Goal: Check status: Check status

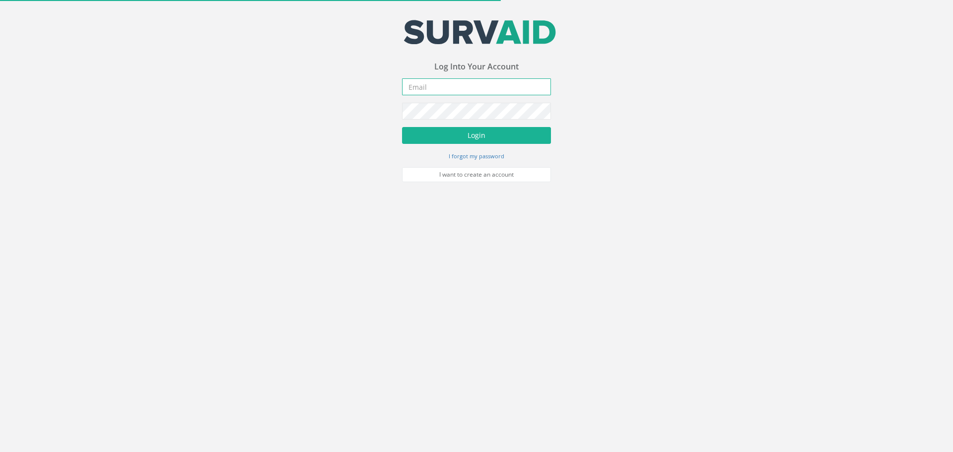
click at [436, 84] on input "email" at bounding box center [476, 86] width 149 height 17
type input "info@londonflood.co.uk"
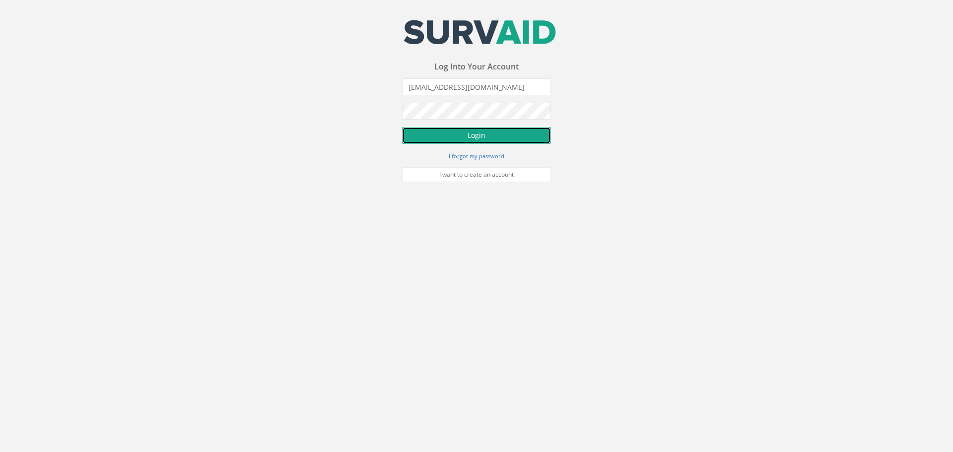
click at [460, 142] on button "Login" at bounding box center [476, 135] width 149 height 17
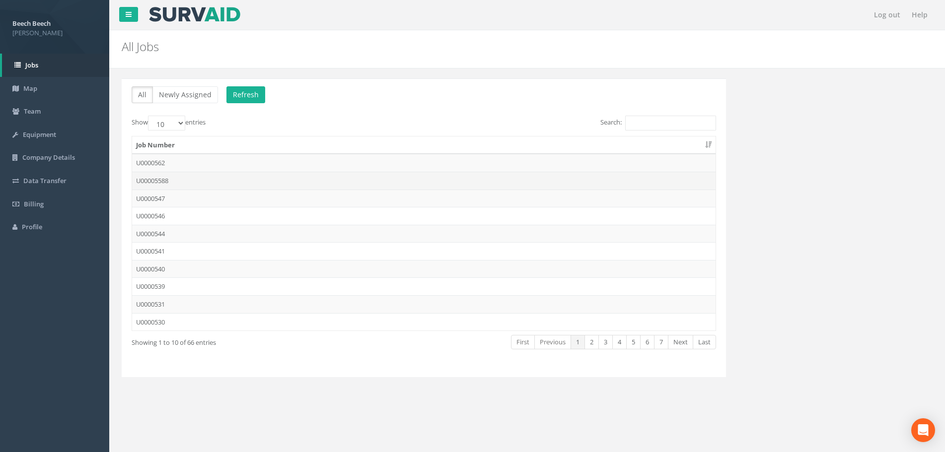
click at [181, 179] on td "U00005588" at bounding box center [423, 181] width 583 height 18
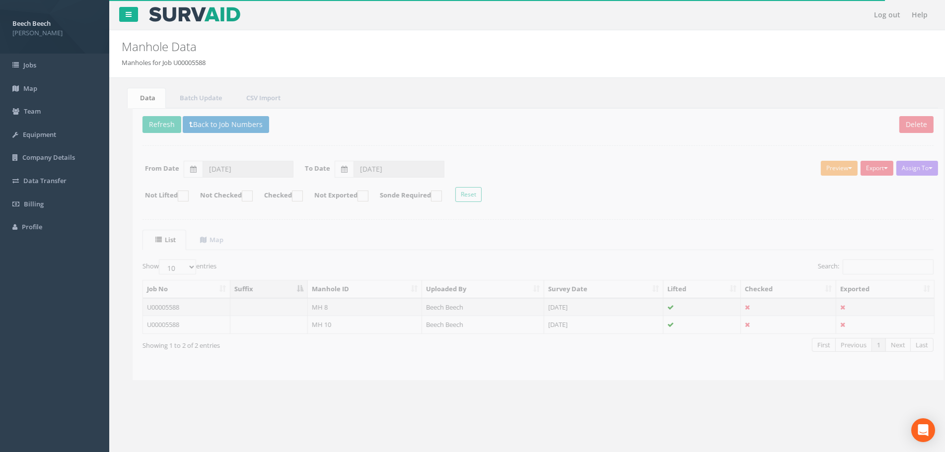
click at [841, 165] on button "Preview" at bounding box center [828, 168] width 37 height 15
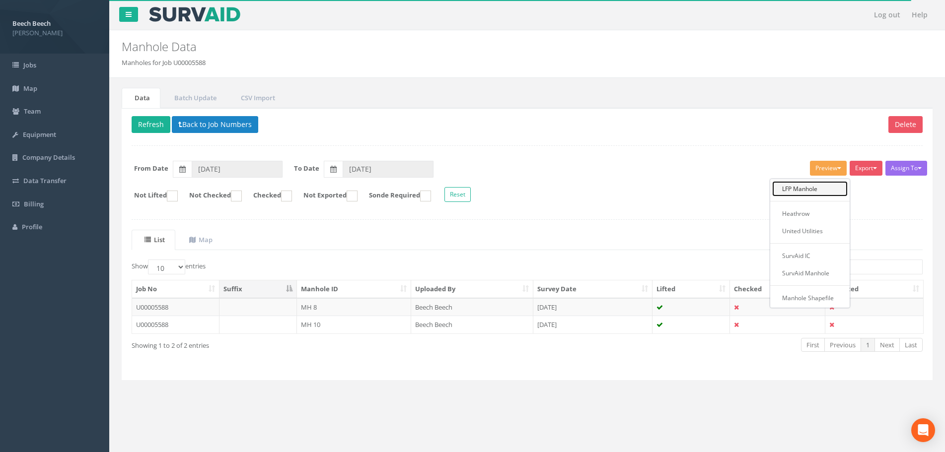
click at [814, 193] on link "LFP Manhole" at bounding box center [809, 188] width 75 height 15
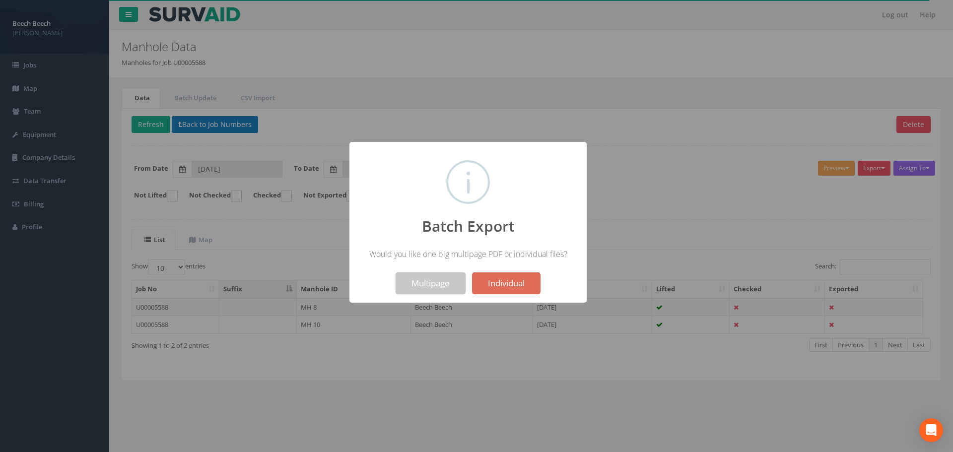
click at [446, 280] on button "Multipage" at bounding box center [431, 284] width 70 height 22
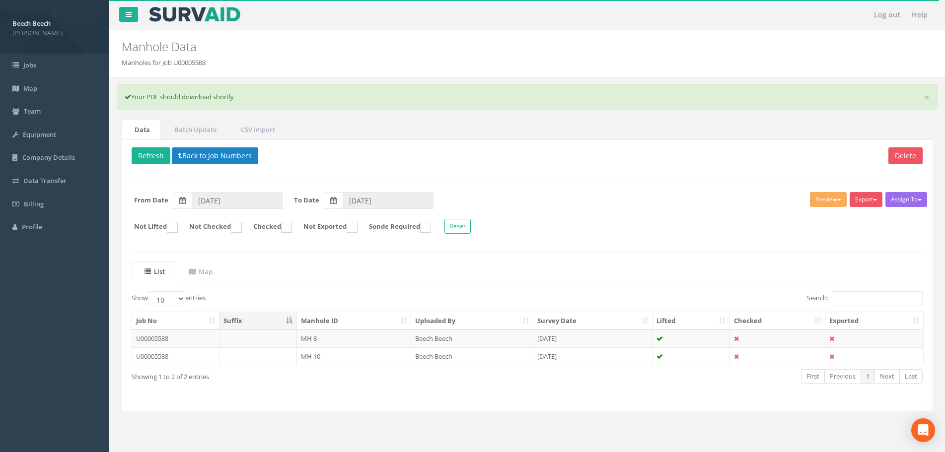
drag, startPoint x: 919, startPoint y: 410, endPoint x: 558, endPoint y: 437, distance: 361.6
click at [938, 445] on div at bounding box center [938, 445] width 0 height 0
